Goal: Information Seeking & Learning: Learn about a topic

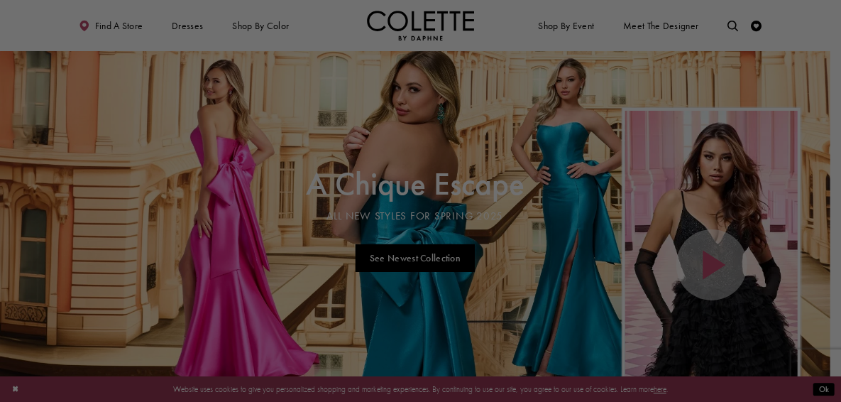
click at [815, 390] on div at bounding box center [424, 203] width 849 height 406
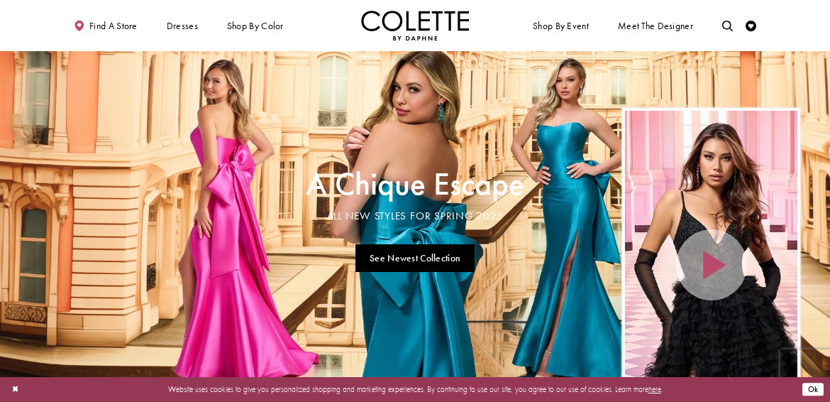
click at [813, 393] on button "Ok" at bounding box center [813, 388] width 21 height 13
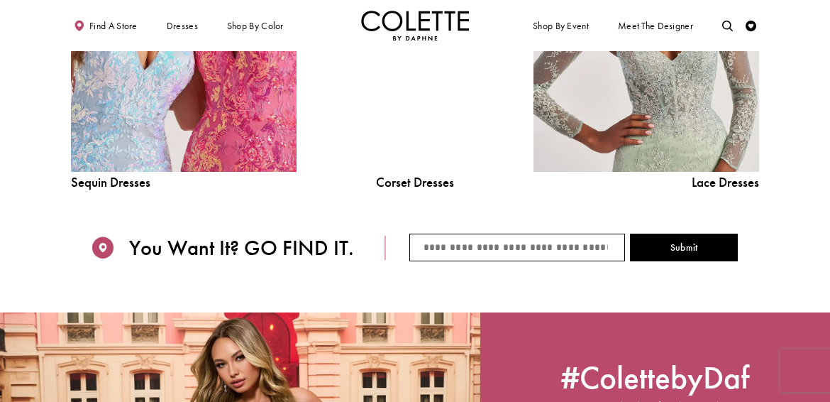
scroll to position [1314, 0]
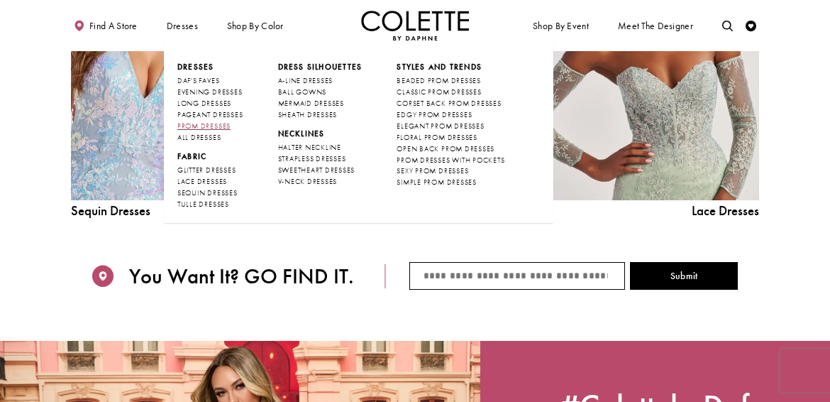
click at [219, 121] on span "PROM DRESSES" at bounding box center [203, 125] width 53 height 9
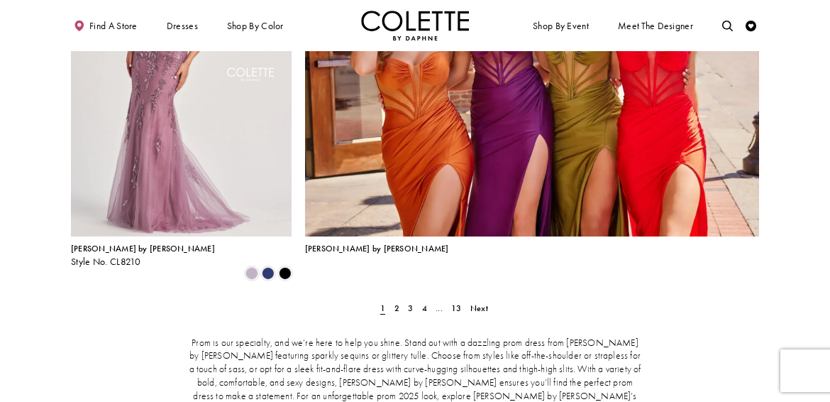
scroll to position [2421, 0]
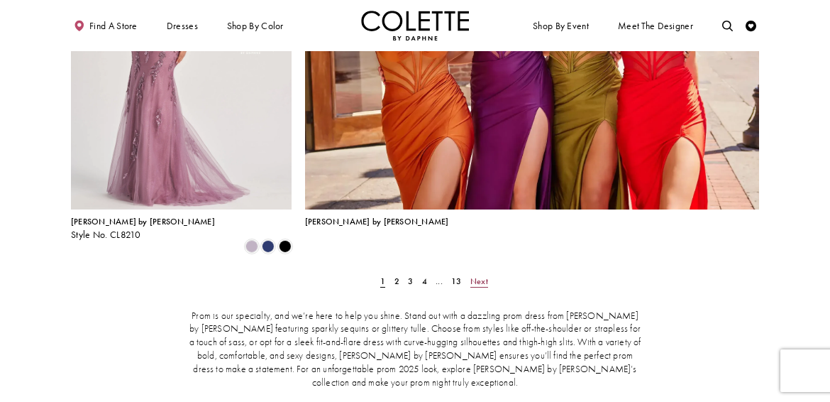
click at [479, 275] on span "Next" at bounding box center [479, 280] width 18 height 11
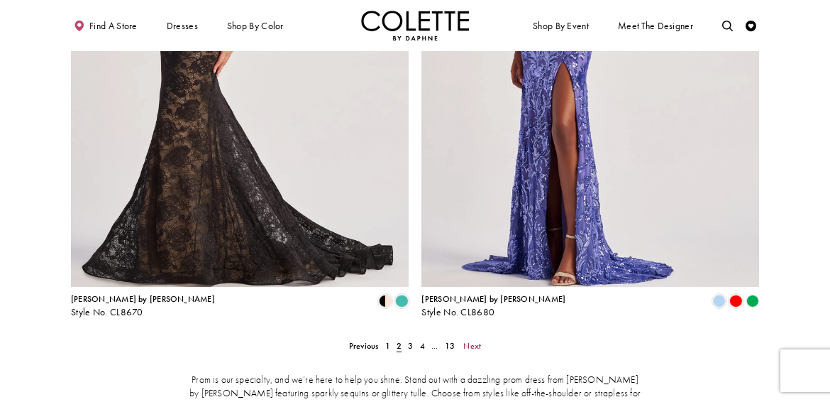
scroll to position [2119, 0]
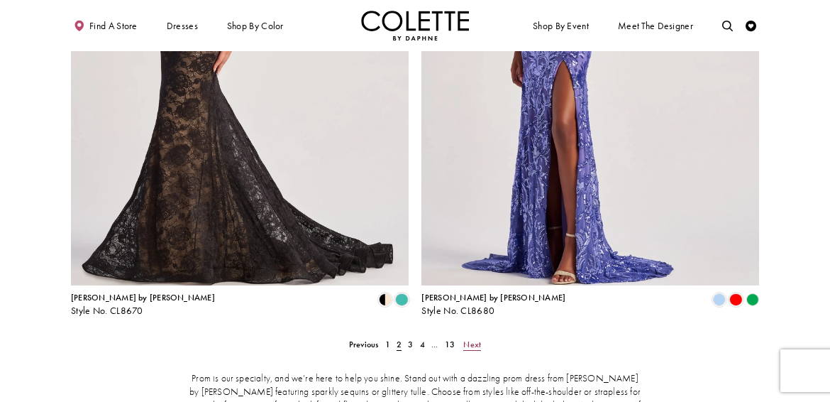
click at [470, 338] on span "Next" at bounding box center [472, 343] width 18 height 11
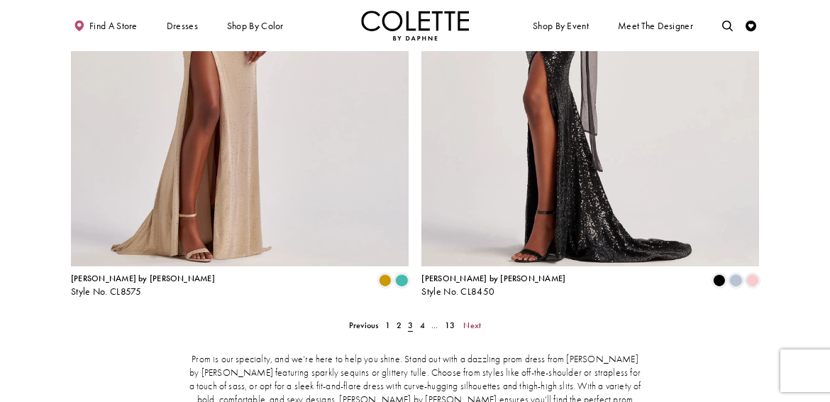
scroll to position [2289, 0]
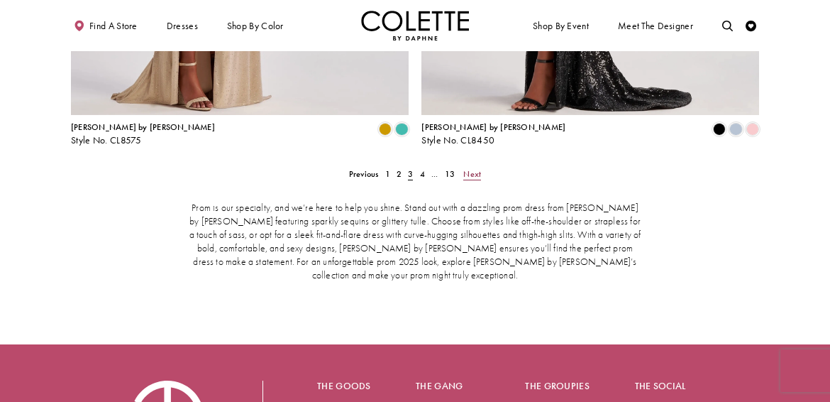
click at [476, 168] on span "Next" at bounding box center [472, 173] width 18 height 11
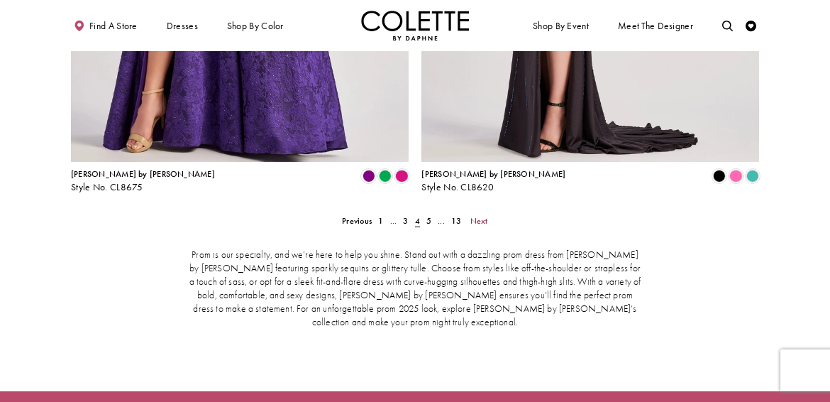
scroll to position [2289, 0]
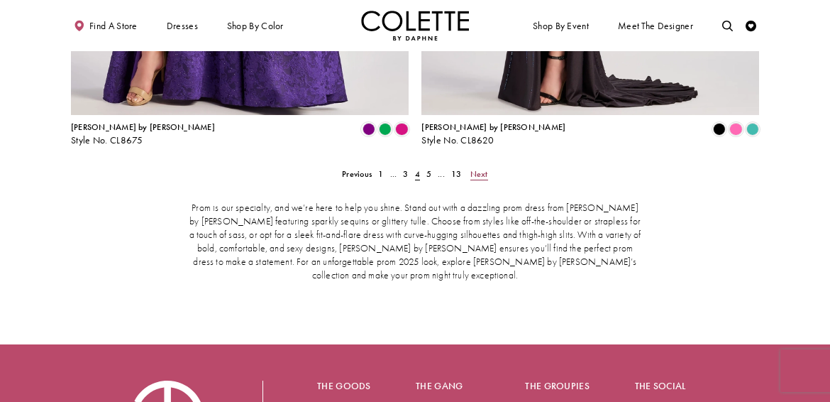
click at [481, 168] on span "Next" at bounding box center [479, 173] width 18 height 11
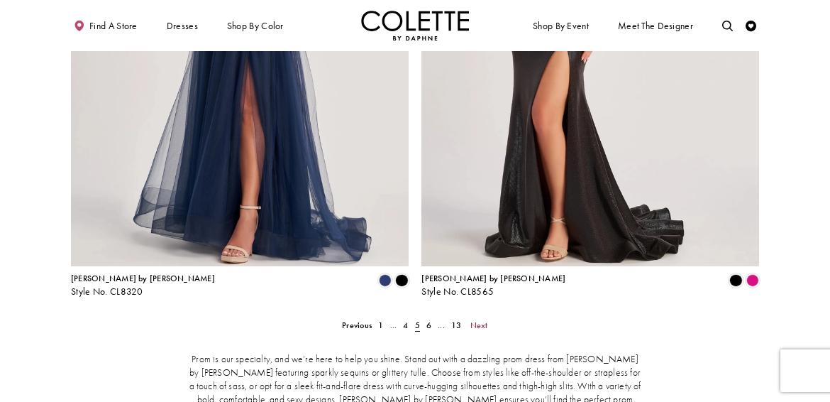
scroll to position [2139, 0]
click at [477, 319] on span "Next" at bounding box center [479, 324] width 18 height 11
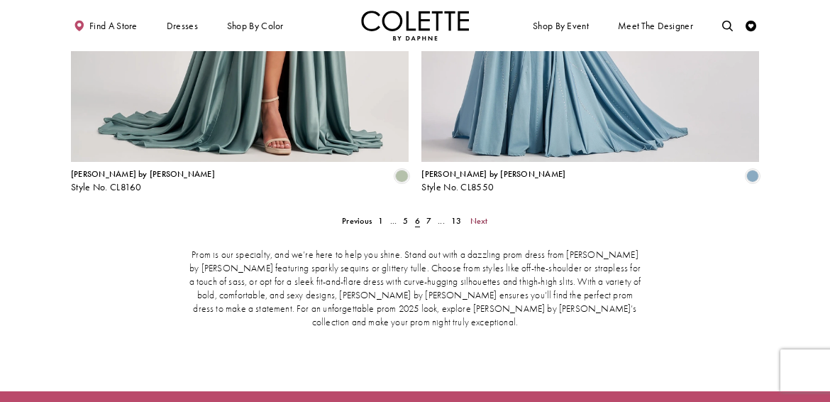
scroll to position [2271, 0]
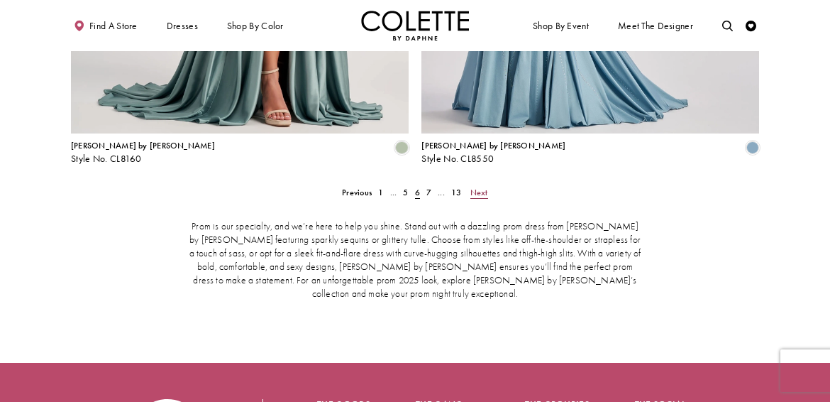
click at [484, 187] on span "Next" at bounding box center [479, 192] width 18 height 11
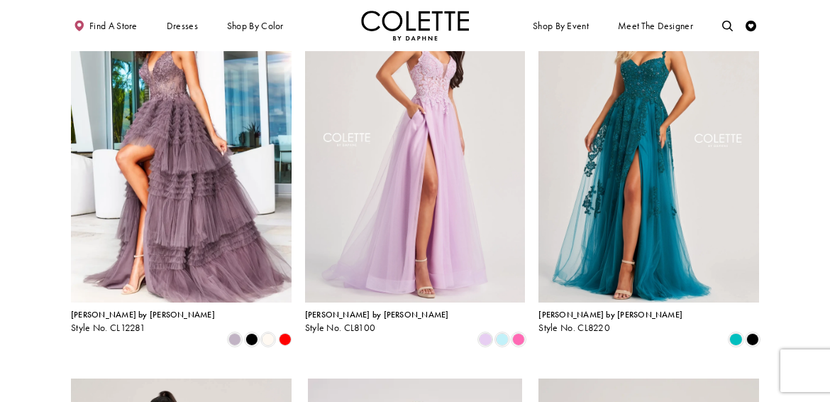
scroll to position [360, 0]
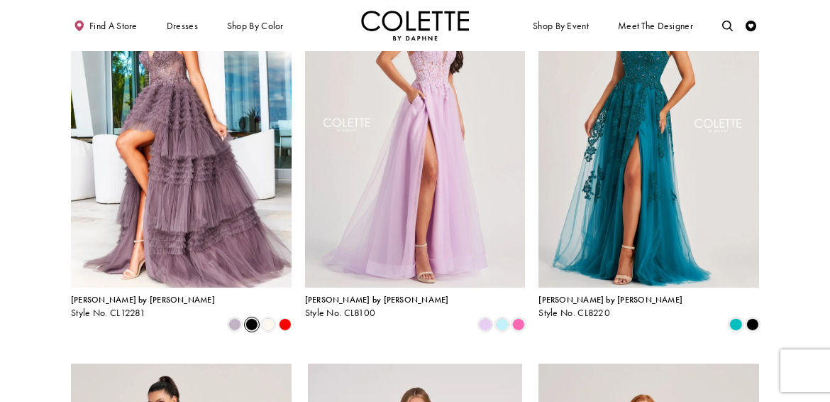
click at [256, 318] on span "Product List" at bounding box center [252, 324] width 13 height 13
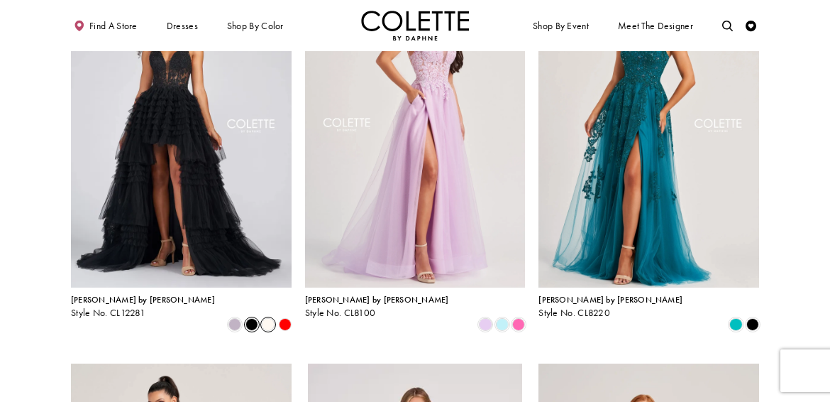
click at [270, 318] on span "Product List" at bounding box center [268, 324] width 13 height 13
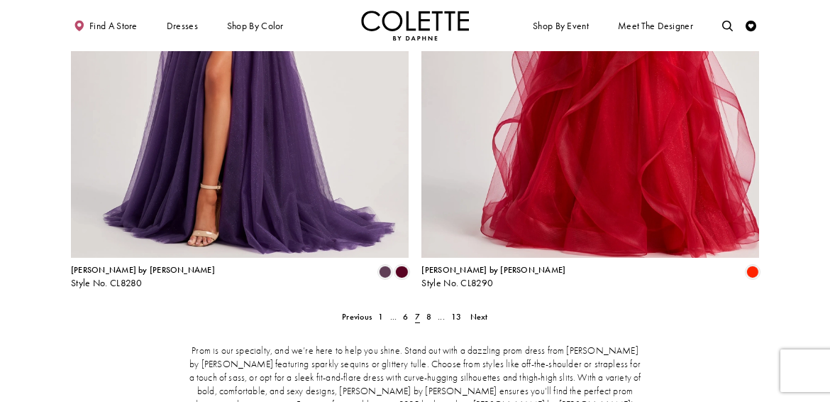
scroll to position [2147, 0]
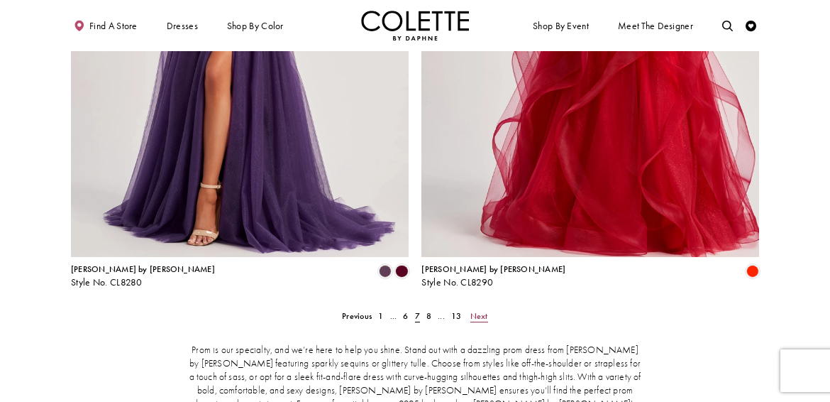
click at [479, 310] on span "Next" at bounding box center [479, 315] width 18 height 11
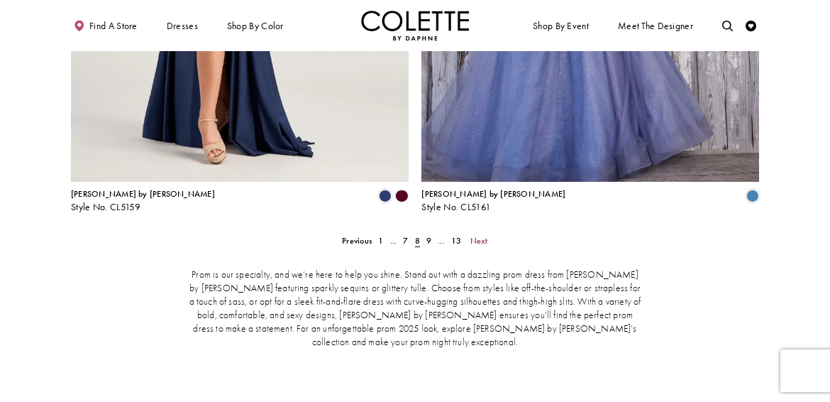
scroll to position [2251, 0]
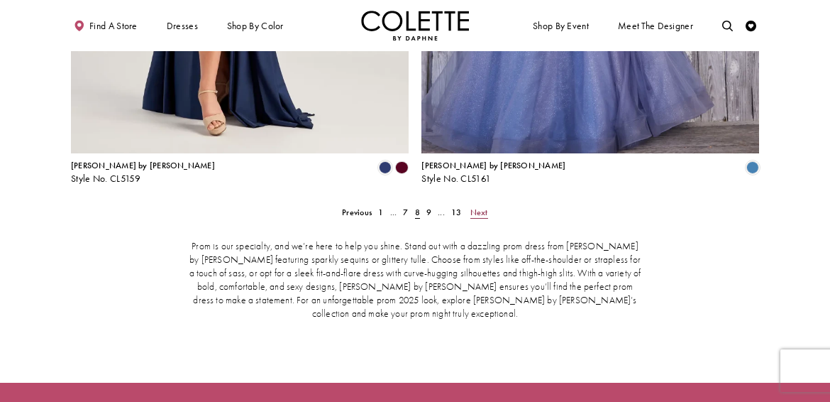
click at [475, 204] on link "Next" at bounding box center [479, 212] width 24 height 16
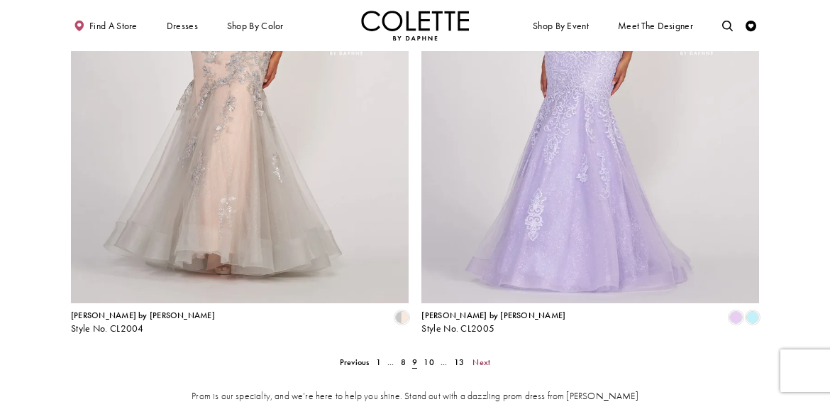
scroll to position [2120, 0]
